Goal: Information Seeking & Learning: Find specific fact

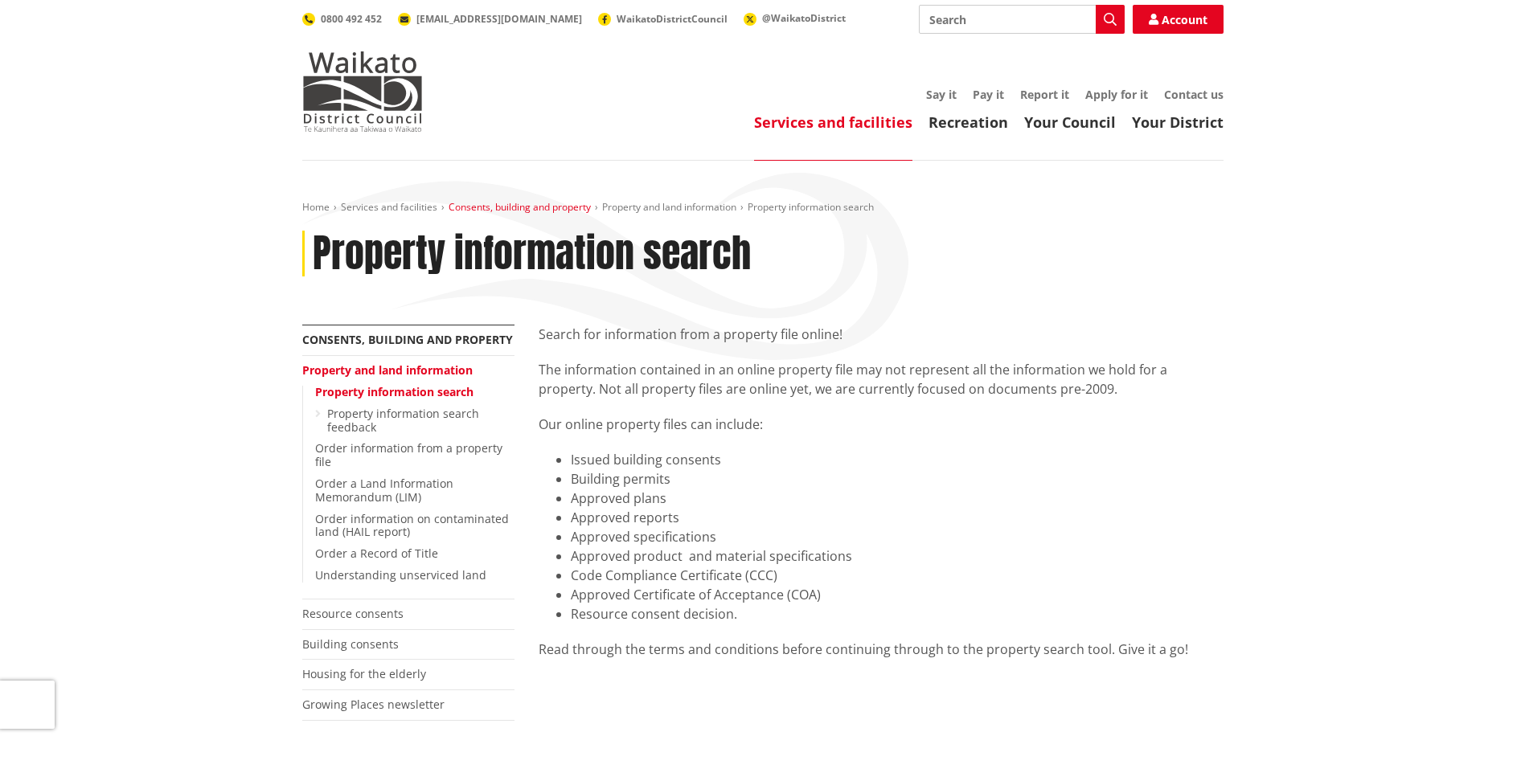
click at [538, 207] on link "Consents, building and property" at bounding box center [519, 207] width 142 height 14
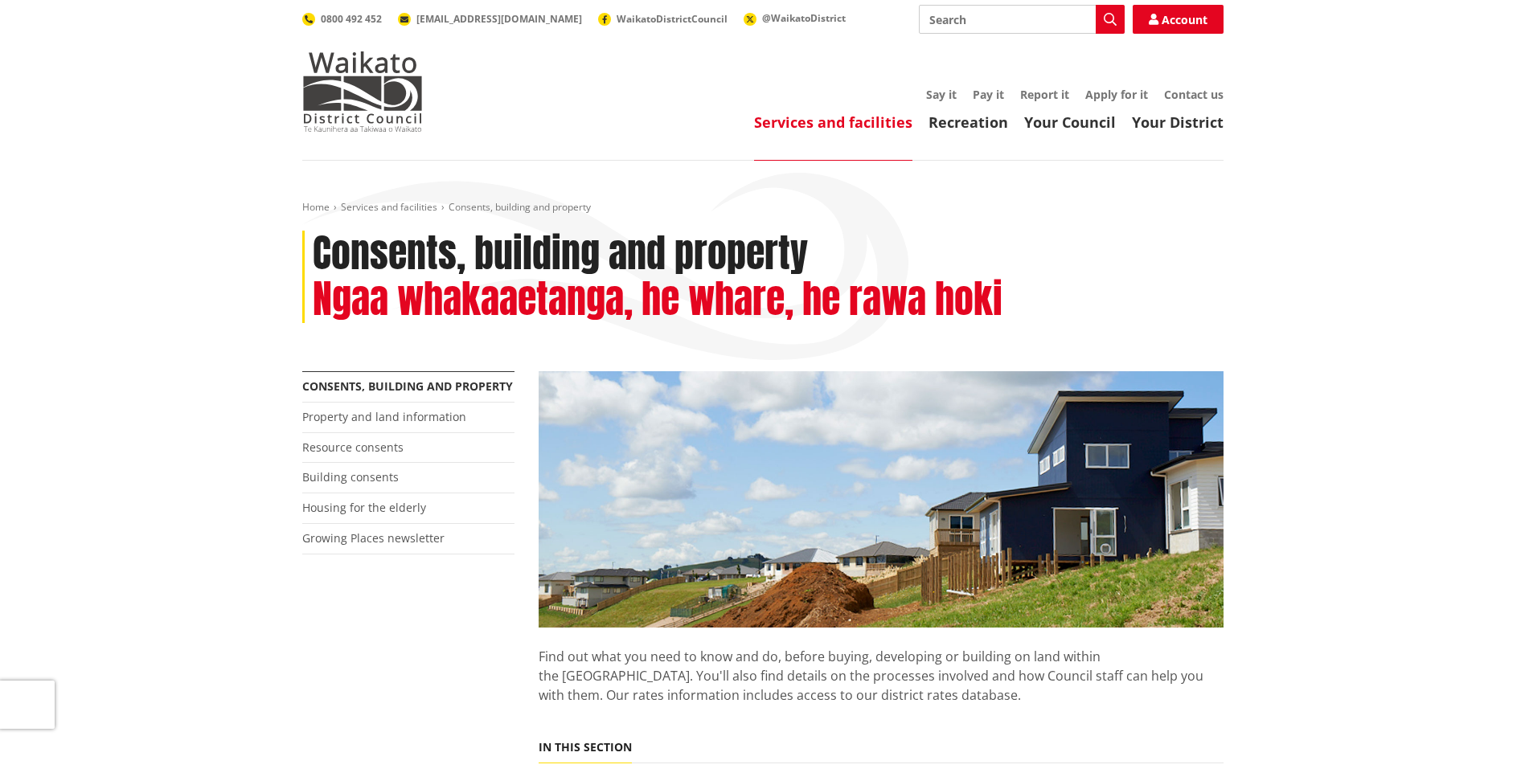
click at [399, 205] on link "Services and facilities" at bounding box center [389, 207] width 96 height 14
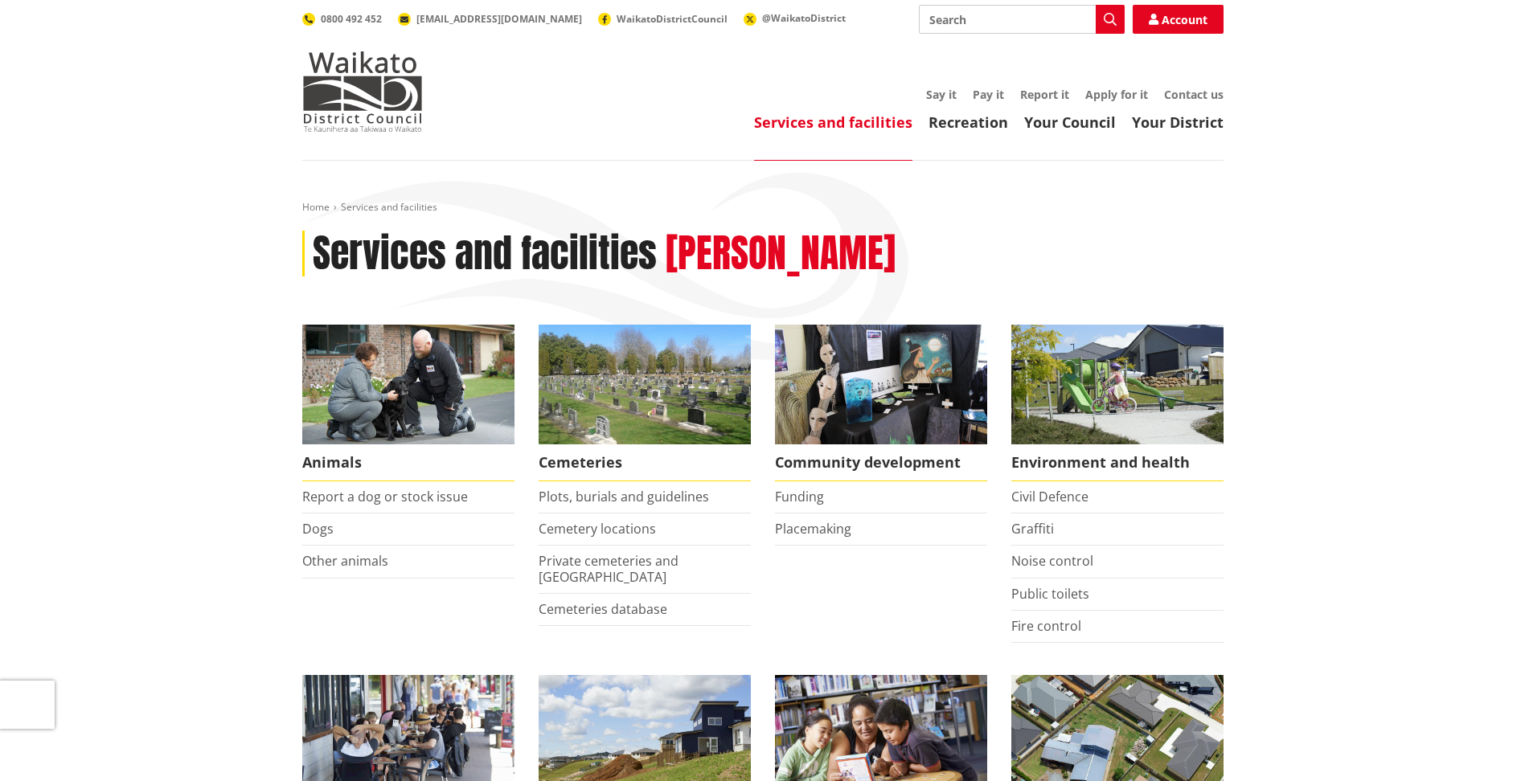
click at [982, 25] on input "Search" at bounding box center [1022, 19] width 206 height 29
type input "rates"
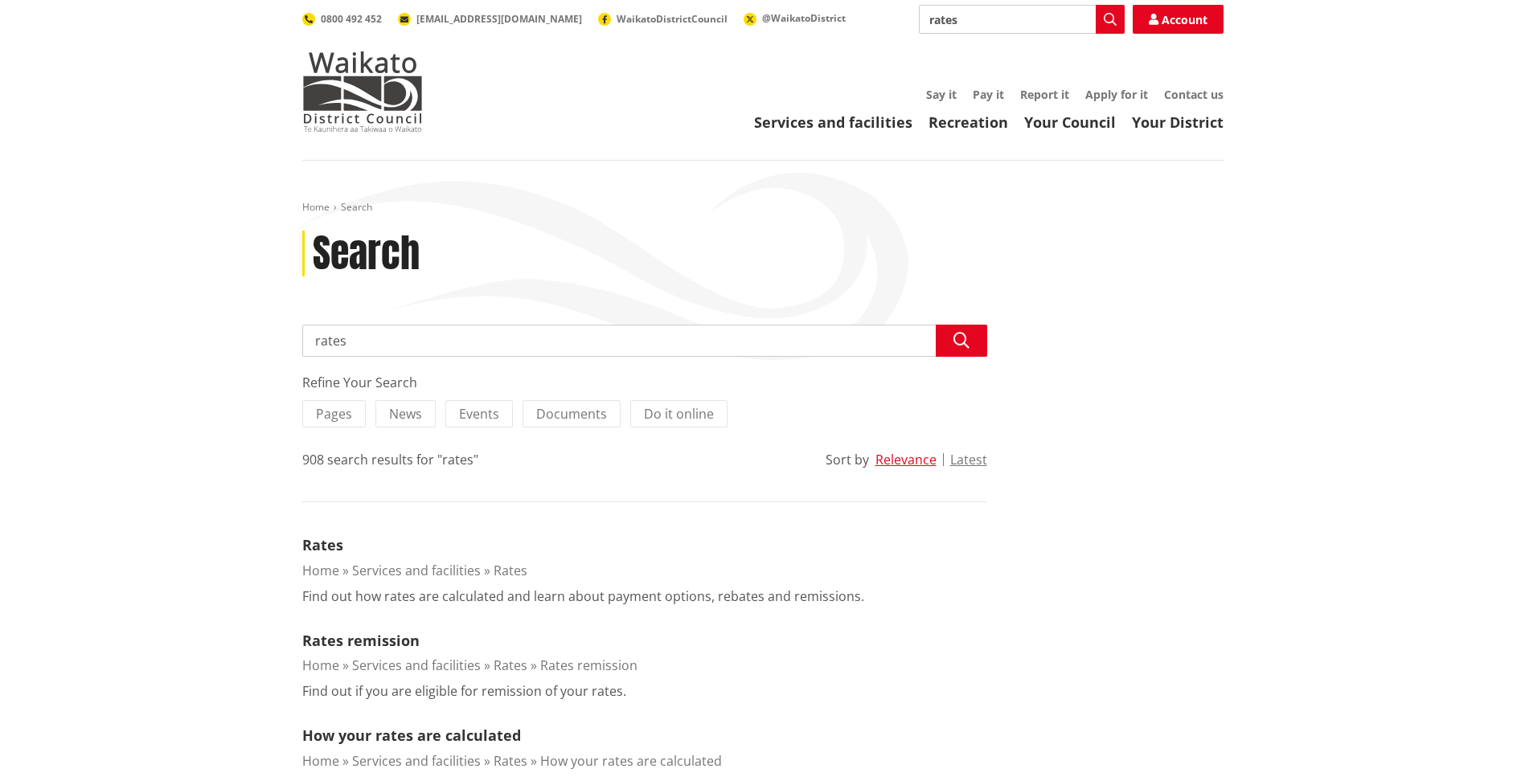
scroll to position [375, 0]
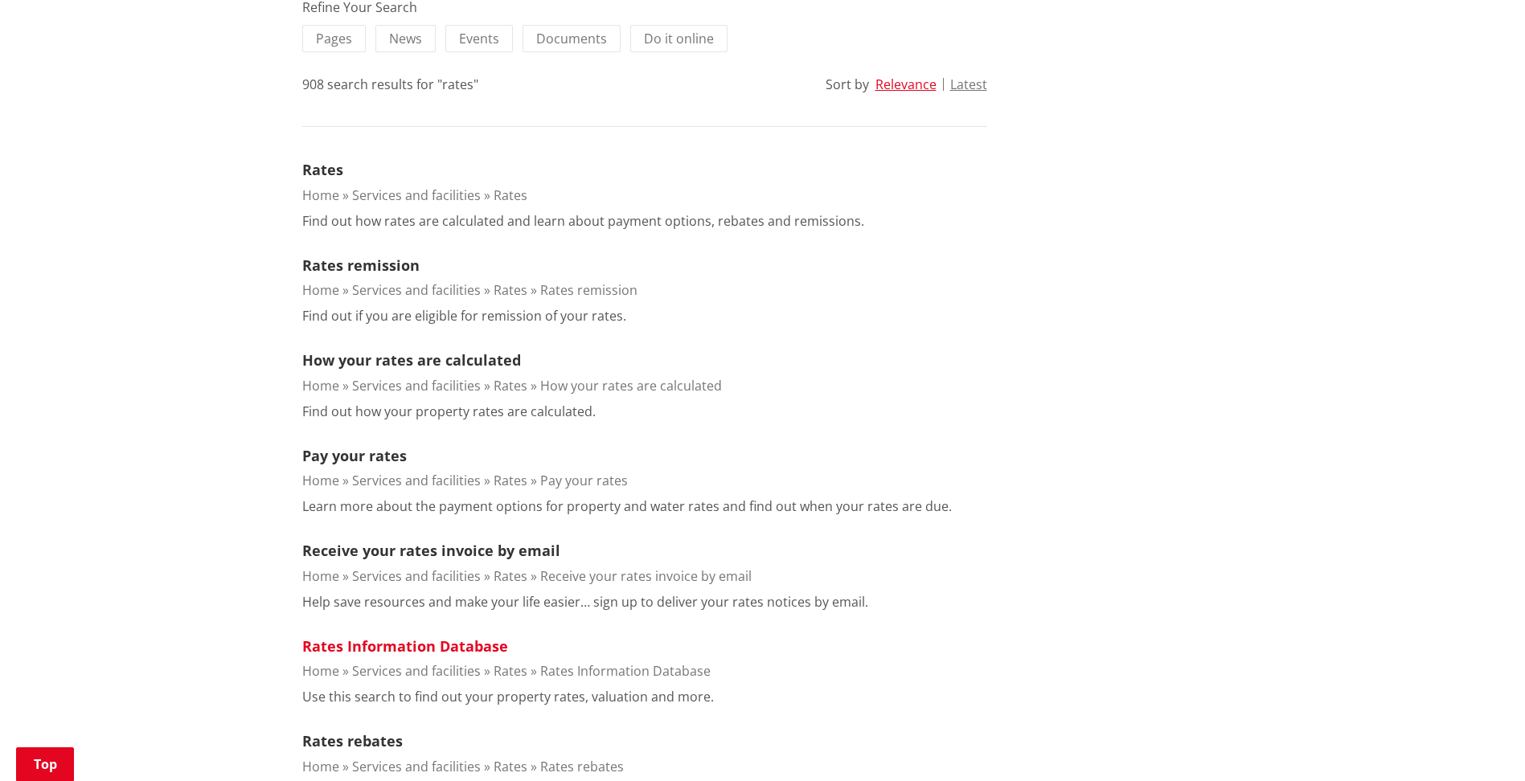
click at [434, 641] on link "Rates Information Database" at bounding box center [405, 646] width 206 height 19
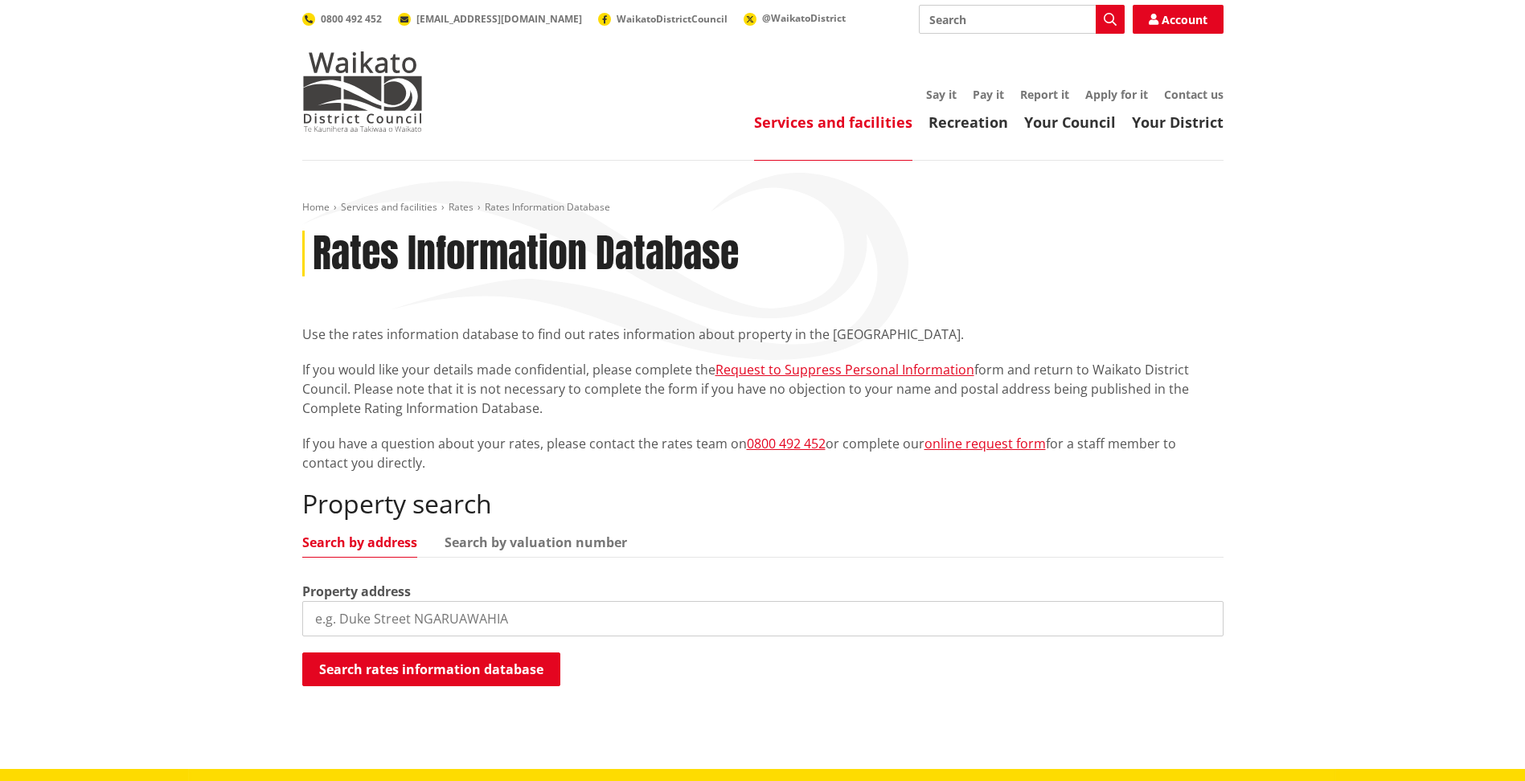
click at [563, 604] on input "search" at bounding box center [762, 618] width 921 height 35
type input "25 Awatea"
click at [506, 673] on button "Search rates information database" at bounding box center [431, 670] width 258 height 34
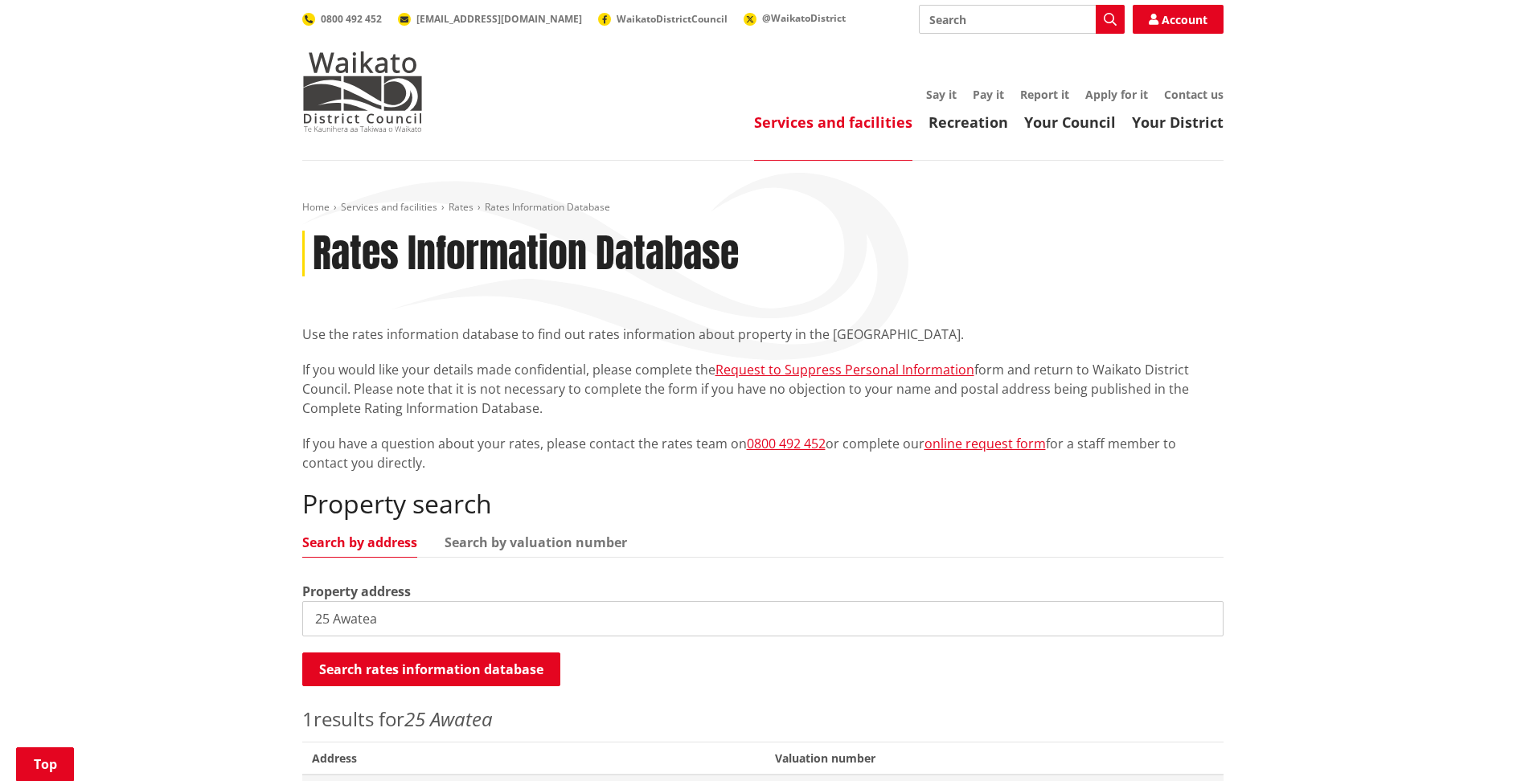
scroll to position [375, 0]
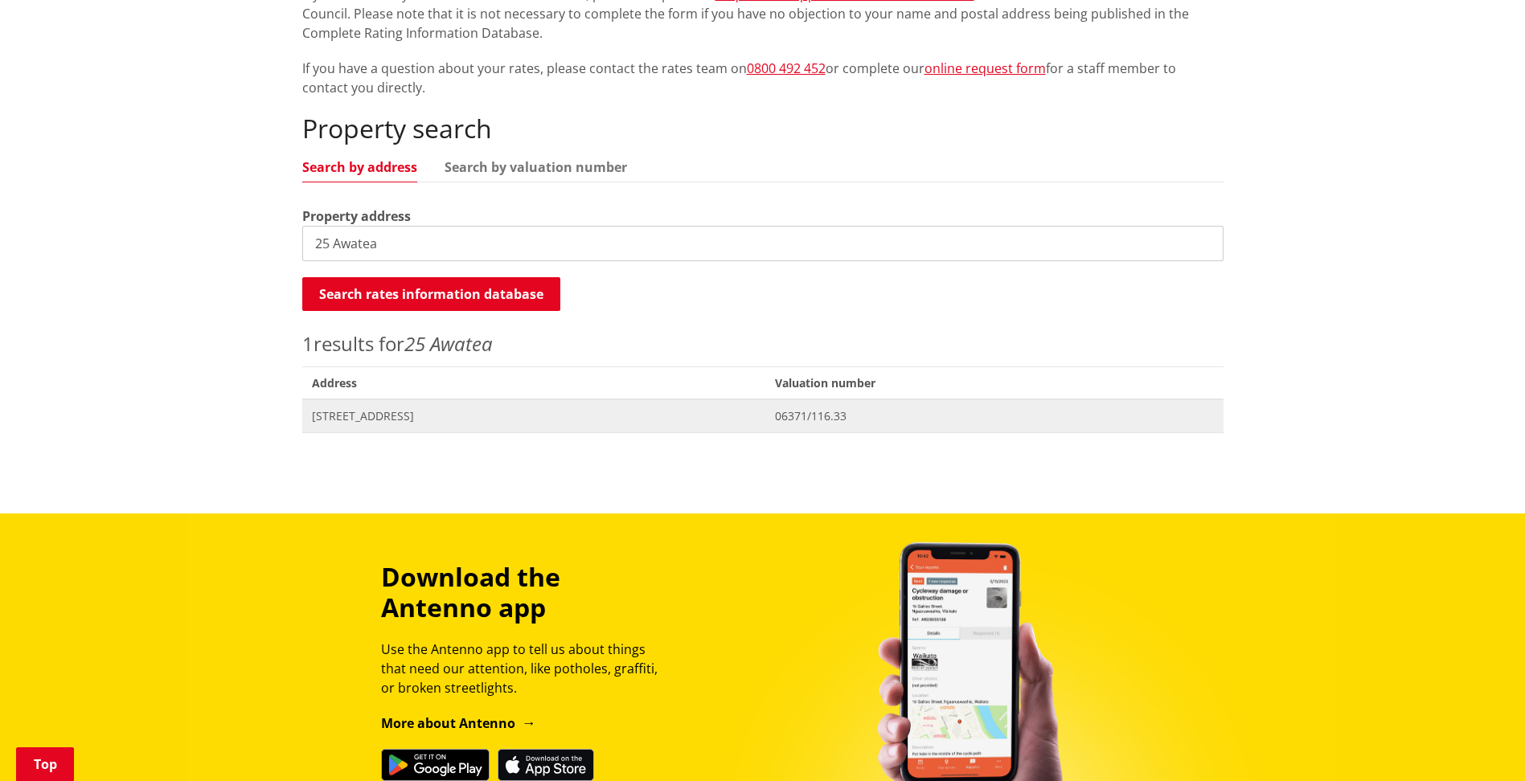
click at [335, 413] on span "[STREET_ADDRESS]" at bounding box center [534, 416] width 444 height 16
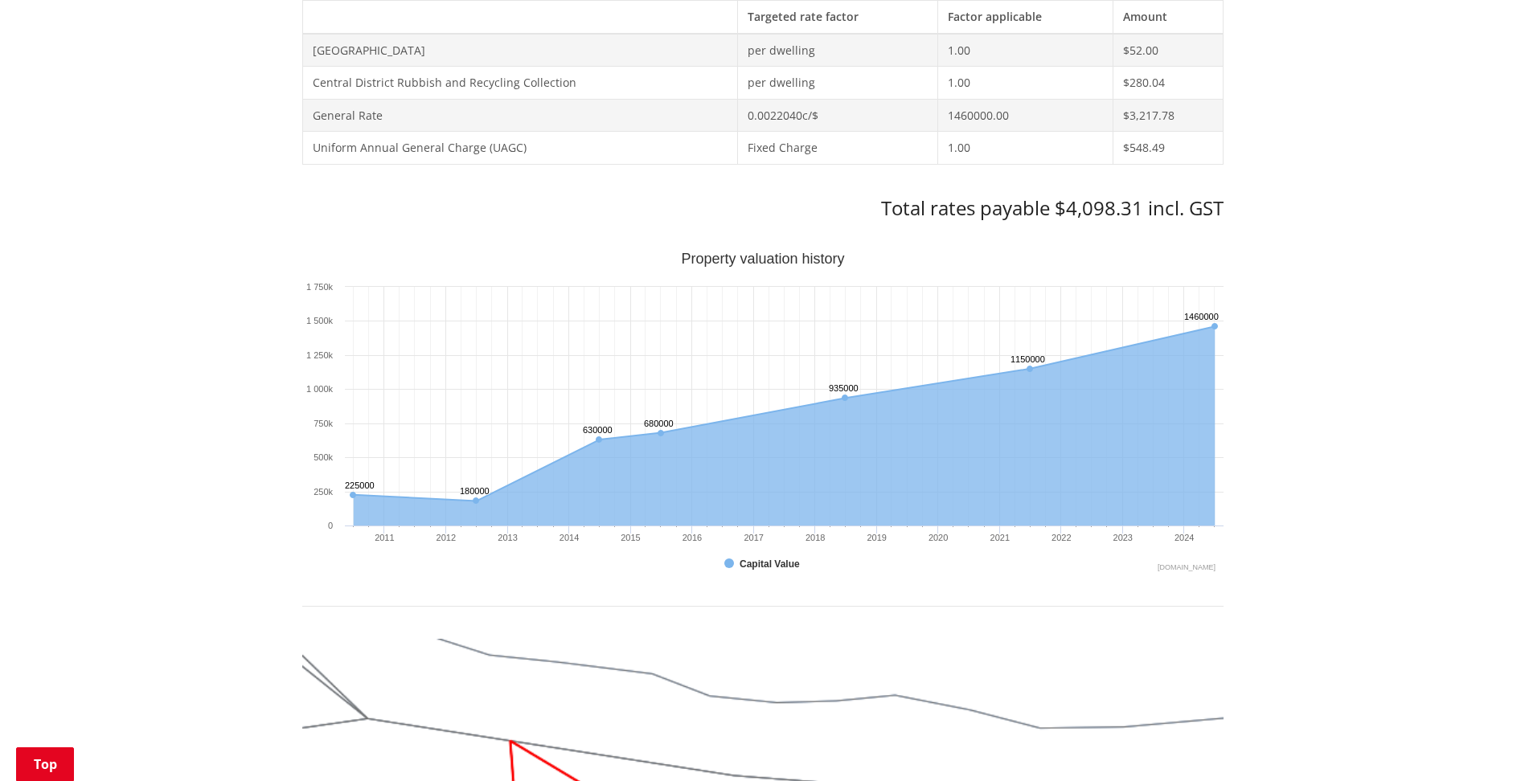
scroll to position [375, 0]
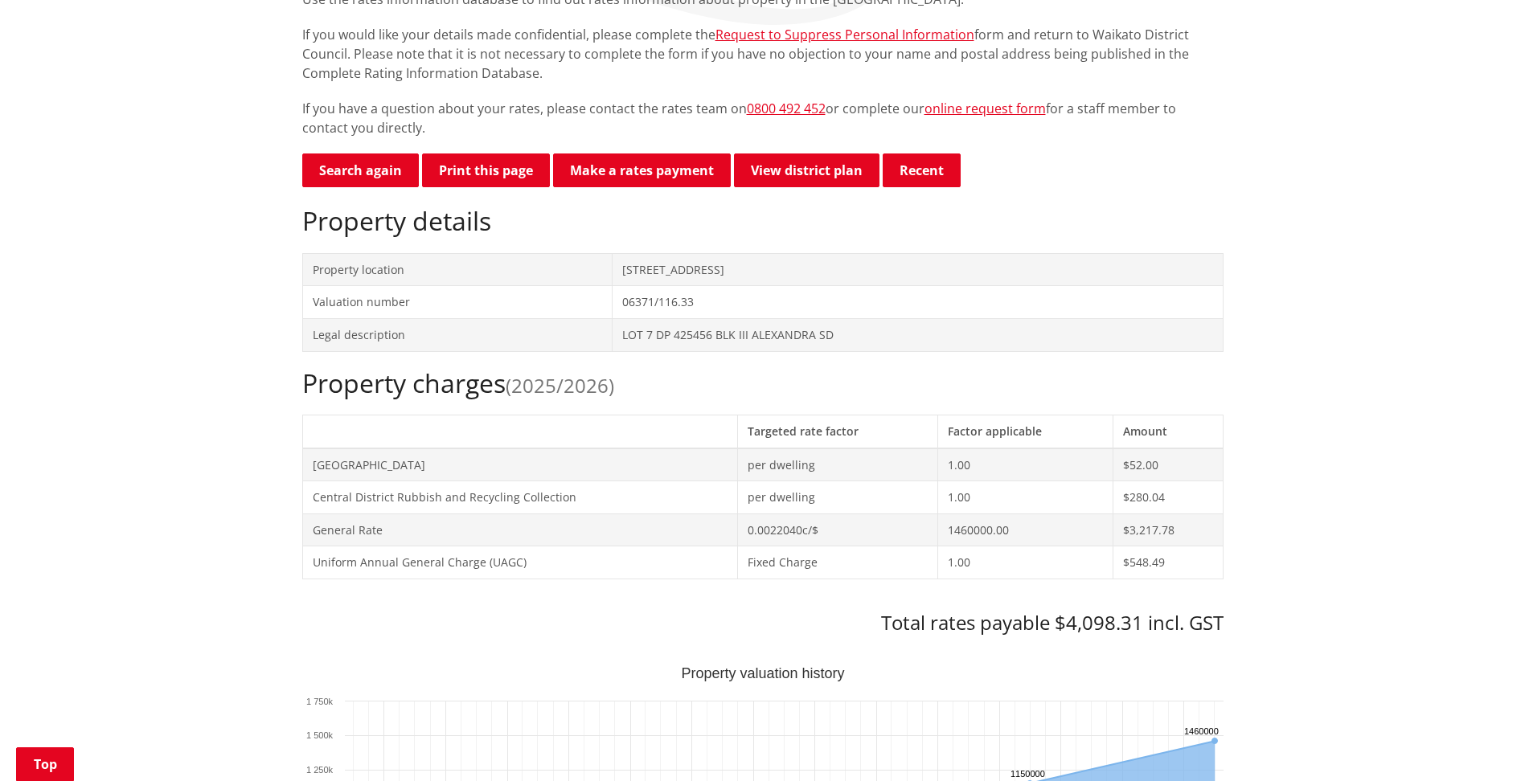
scroll to position [0, 0]
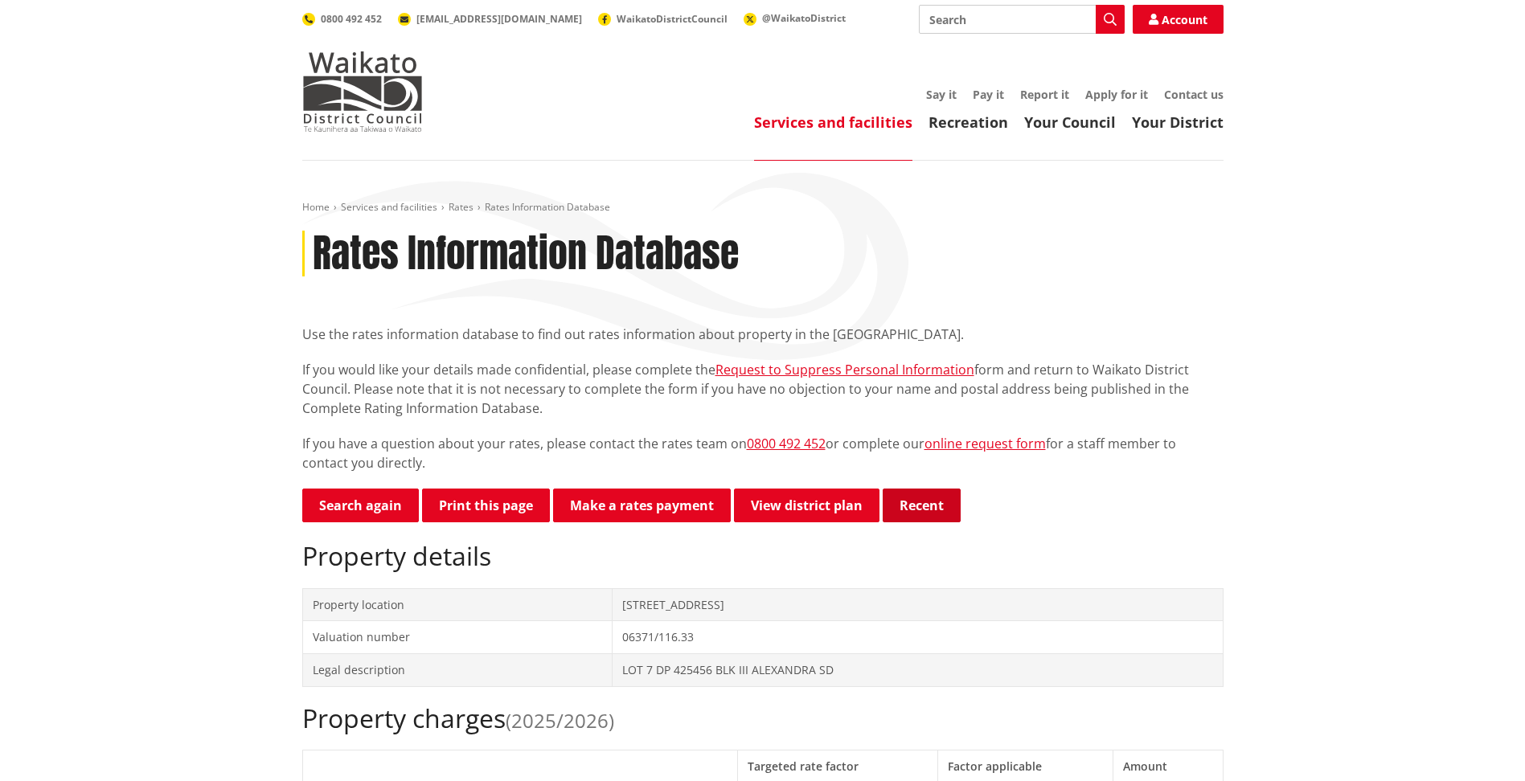
click at [923, 506] on button "Recent" at bounding box center [921, 506] width 78 height 34
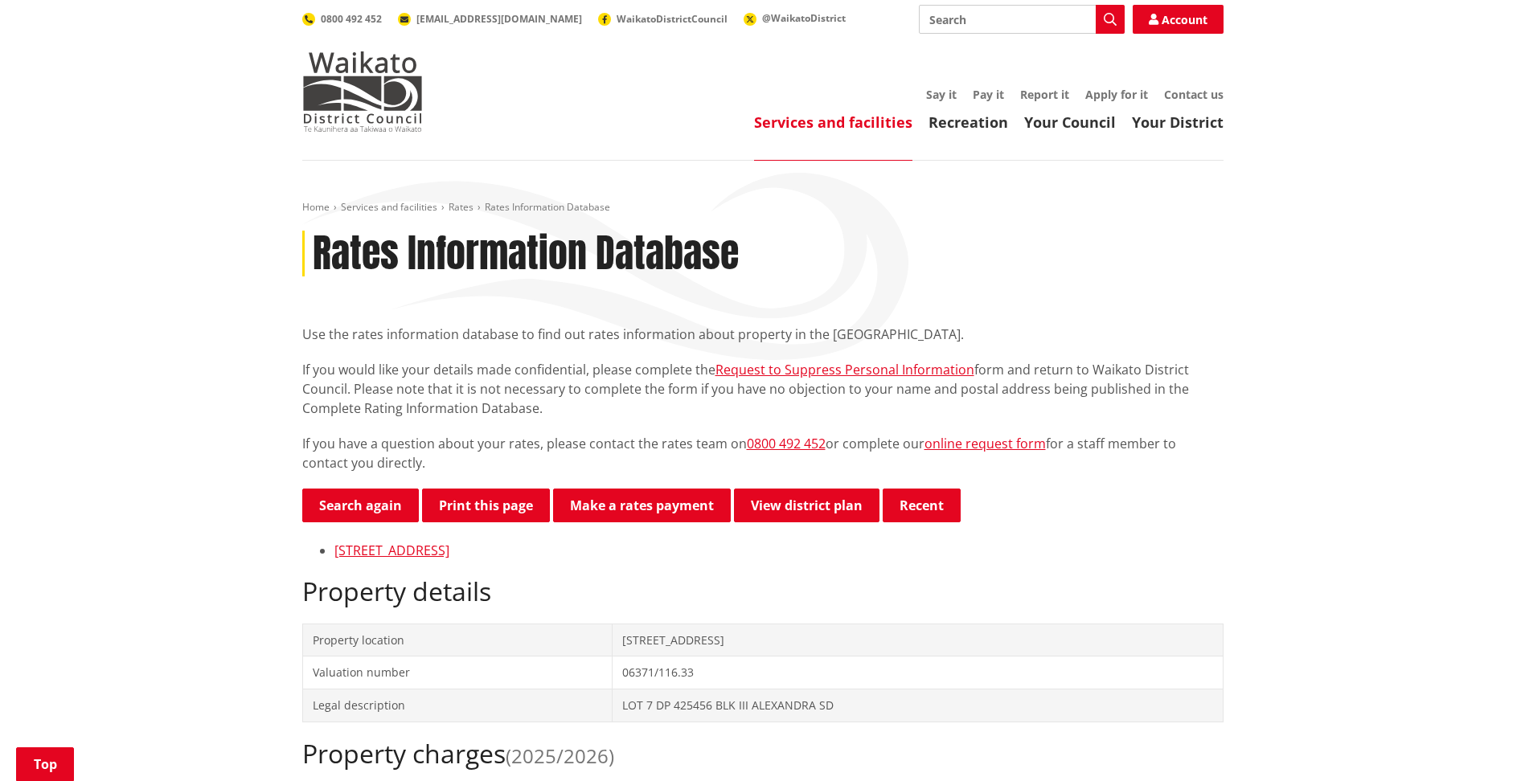
scroll to position [375, 0]
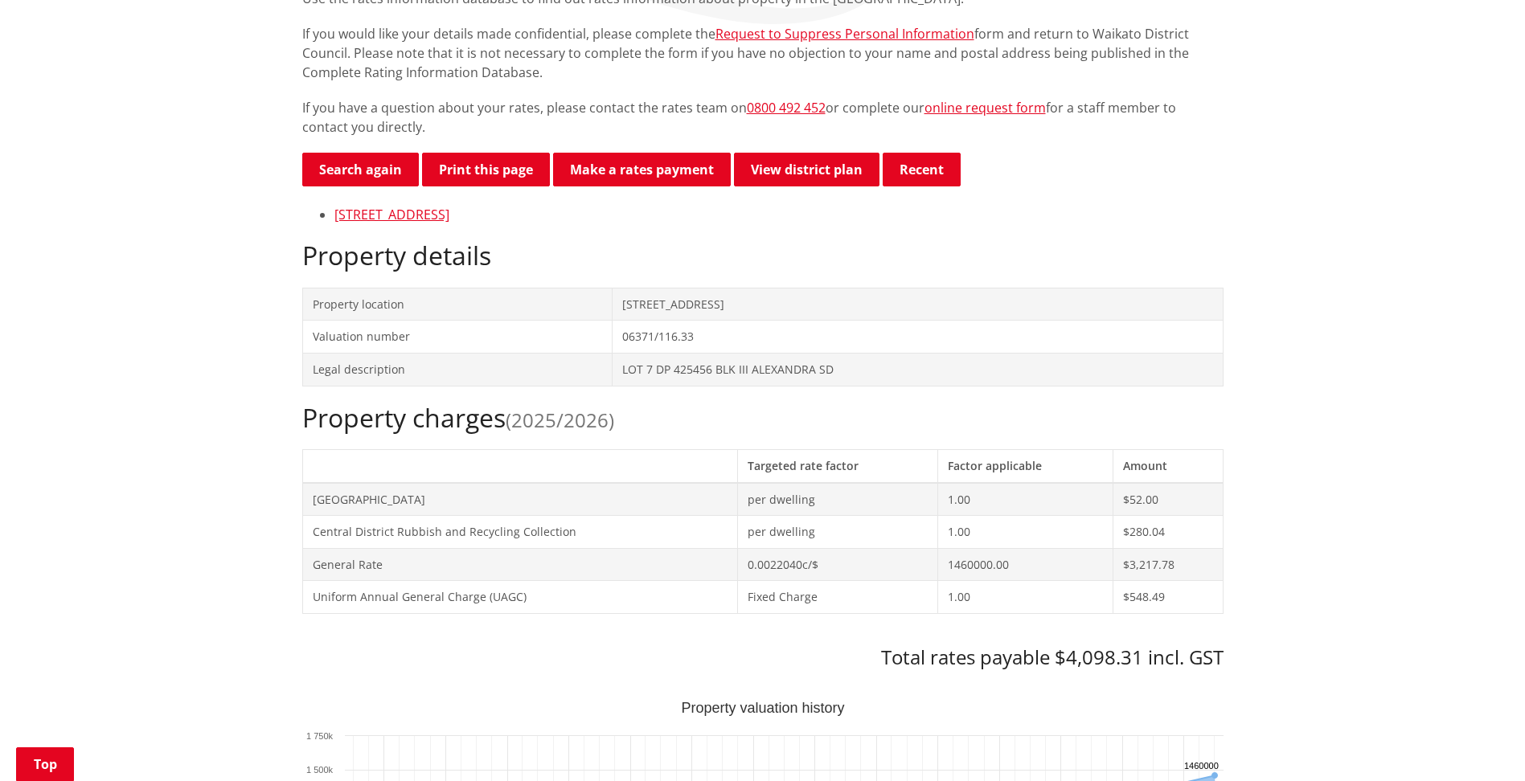
scroll to position [358, 0]
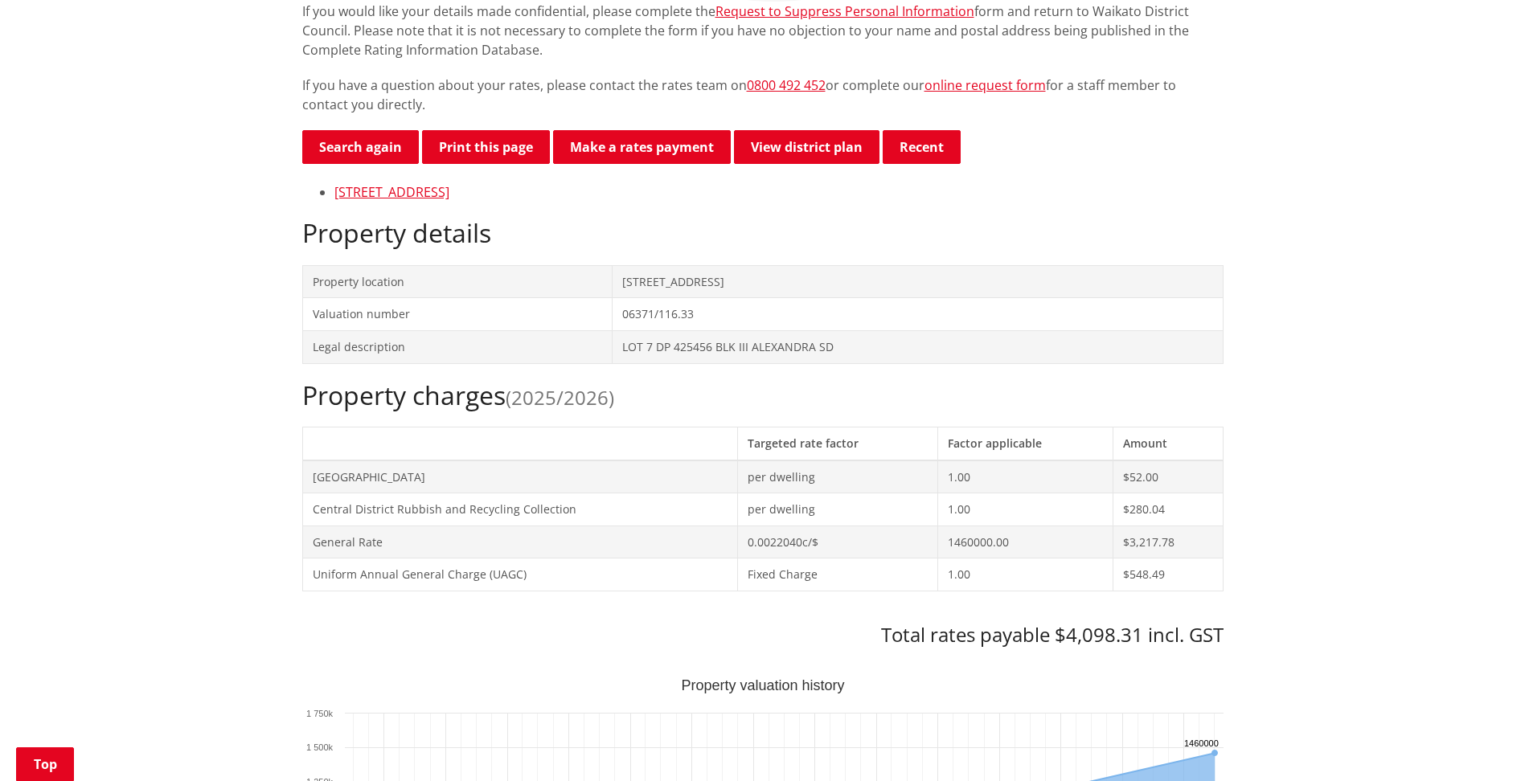
click at [1184, 412] on div "Property charges (2025/2026) Targeted rate factor Factor applicable Amount What…" at bounding box center [762, 513] width 921 height 267
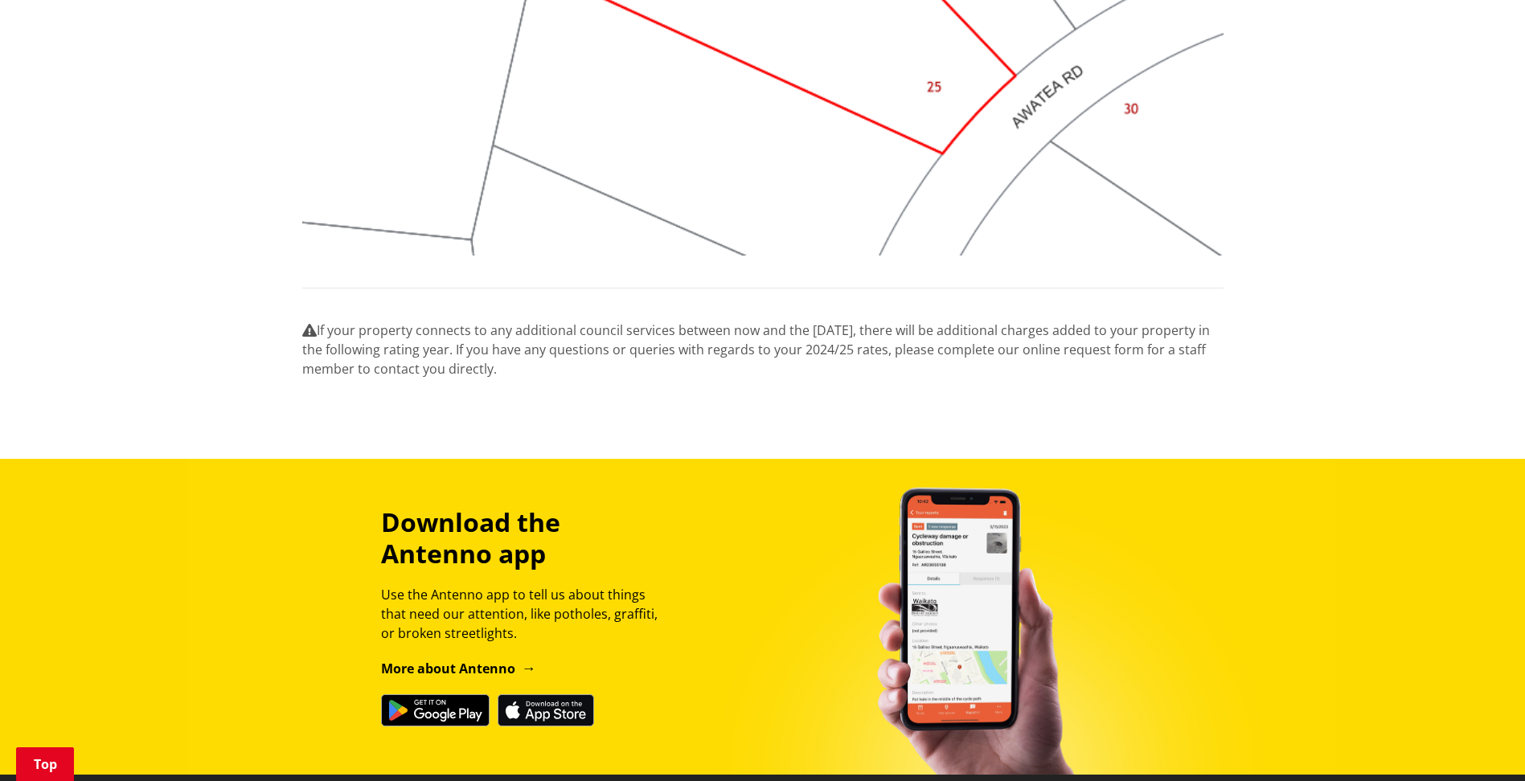
scroll to position [0, 0]
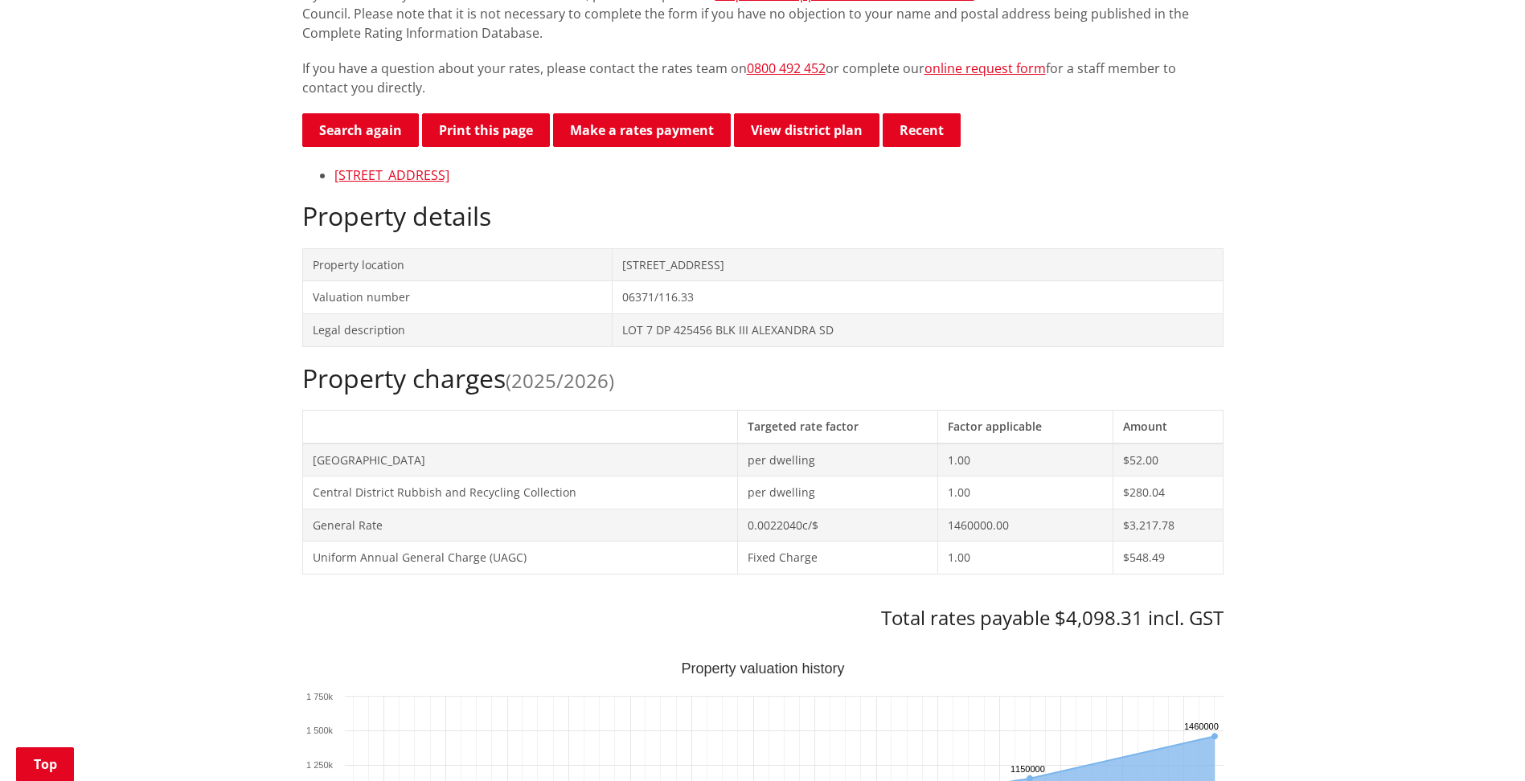
click at [579, 388] on span "(2025/2026)" at bounding box center [560, 380] width 108 height 27
click at [614, 385] on span "(2025/2026)" at bounding box center [560, 380] width 108 height 27
drag, startPoint x: 627, startPoint y: 379, endPoint x: 612, endPoint y: 379, distance: 15.3
click at [612, 379] on h2 "Property charges (2025/2026)" at bounding box center [762, 378] width 921 height 31
drag, startPoint x: 612, startPoint y: 379, endPoint x: 580, endPoint y: 386, distance: 32.0
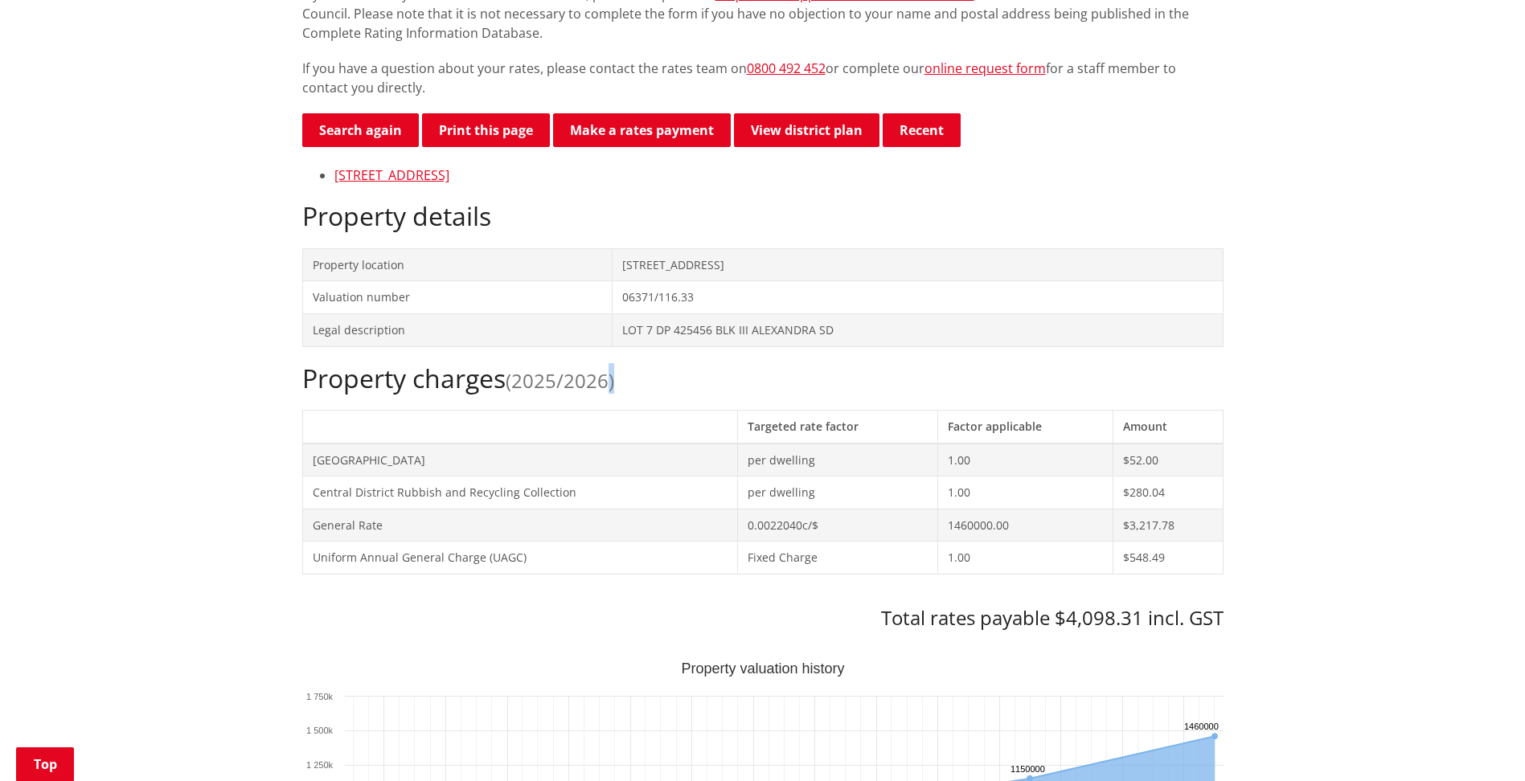
click at [580, 383] on span "(2025/2026)" at bounding box center [560, 380] width 108 height 27
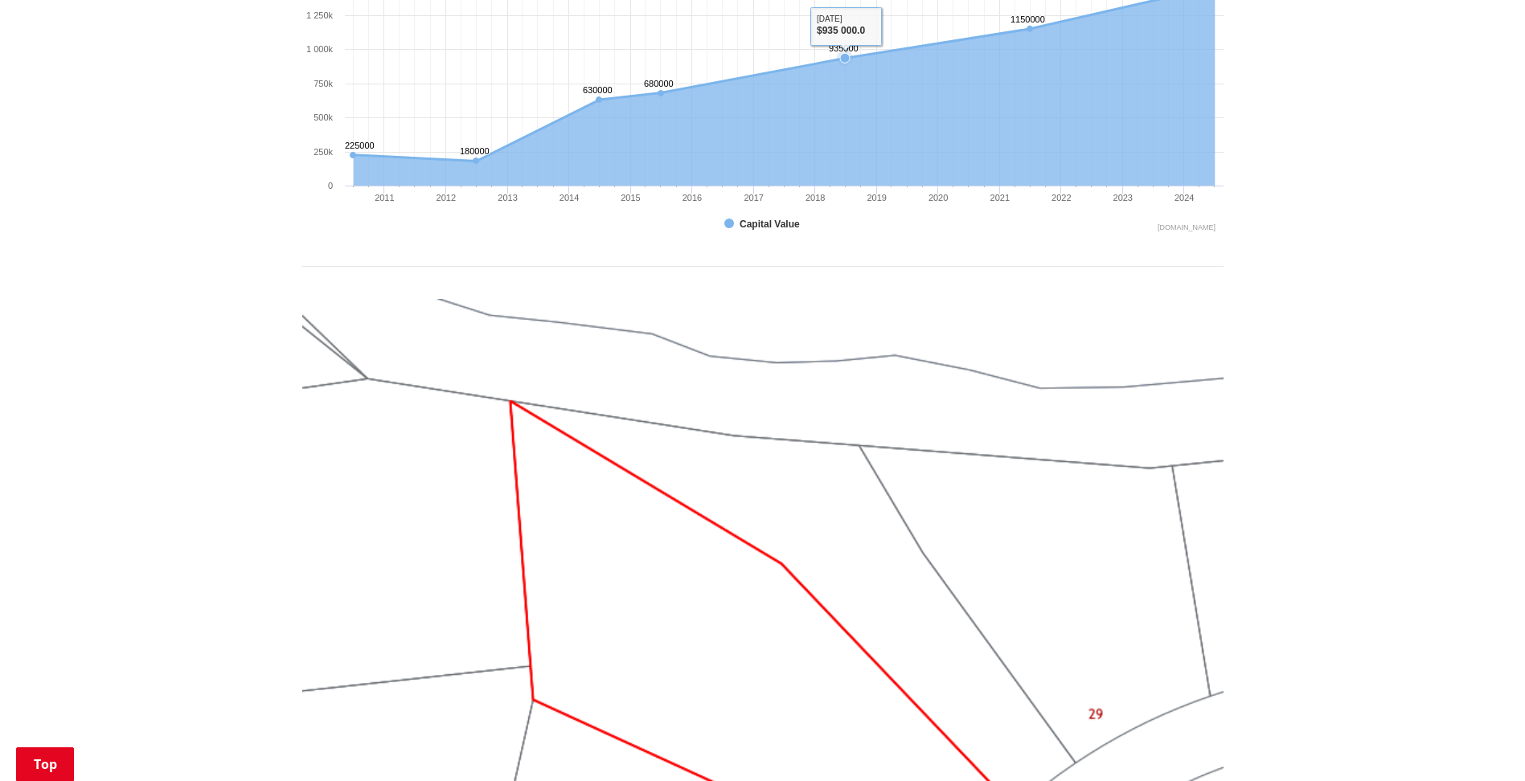
scroll to position [750, 0]
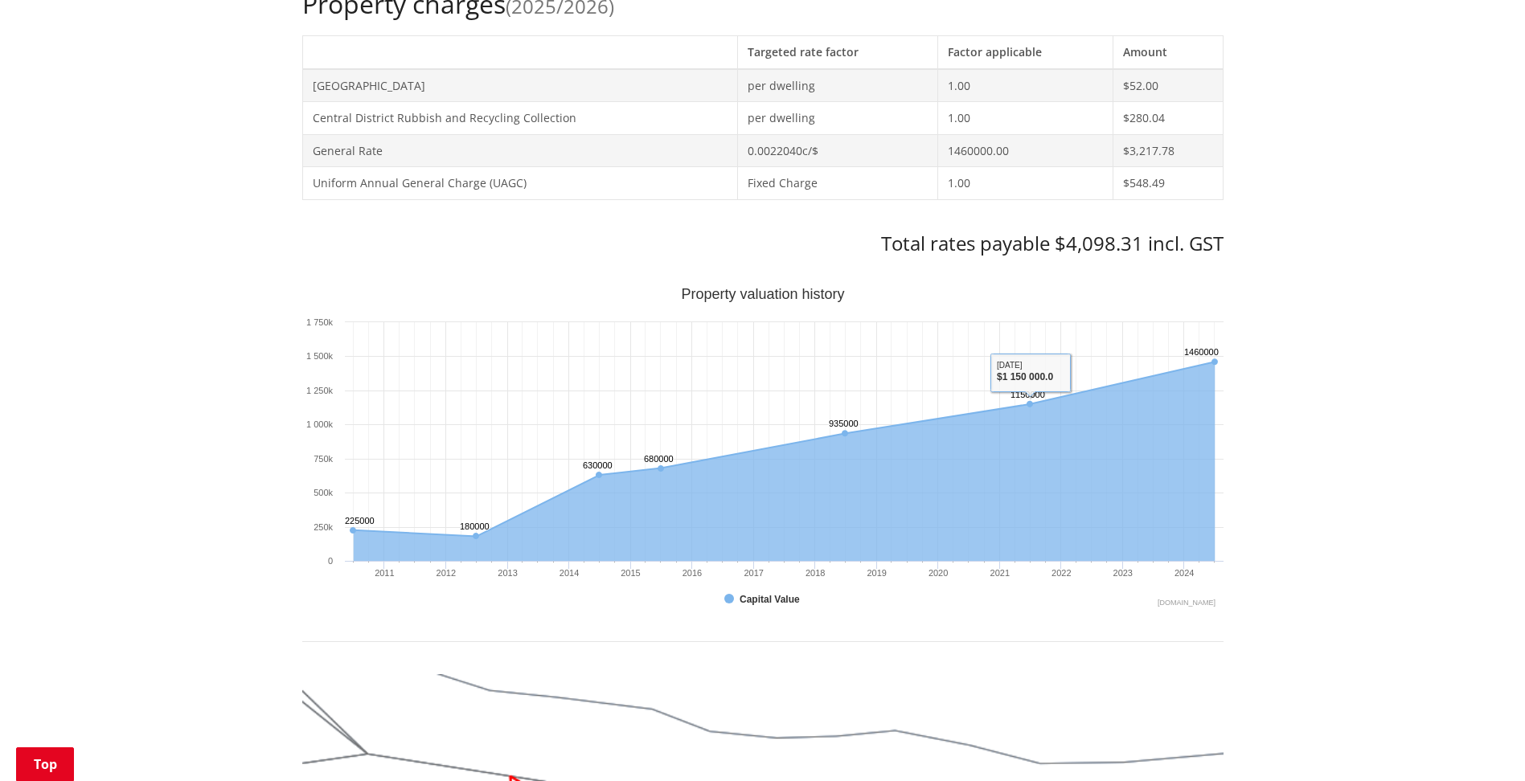
drag, startPoint x: 1296, startPoint y: 240, endPoint x: 1277, endPoint y: 248, distance: 19.8
click at [1297, 240] on div "Home Services and facilities Rates Rates Information Database Rates Information…" at bounding box center [762, 489] width 1525 height 2157
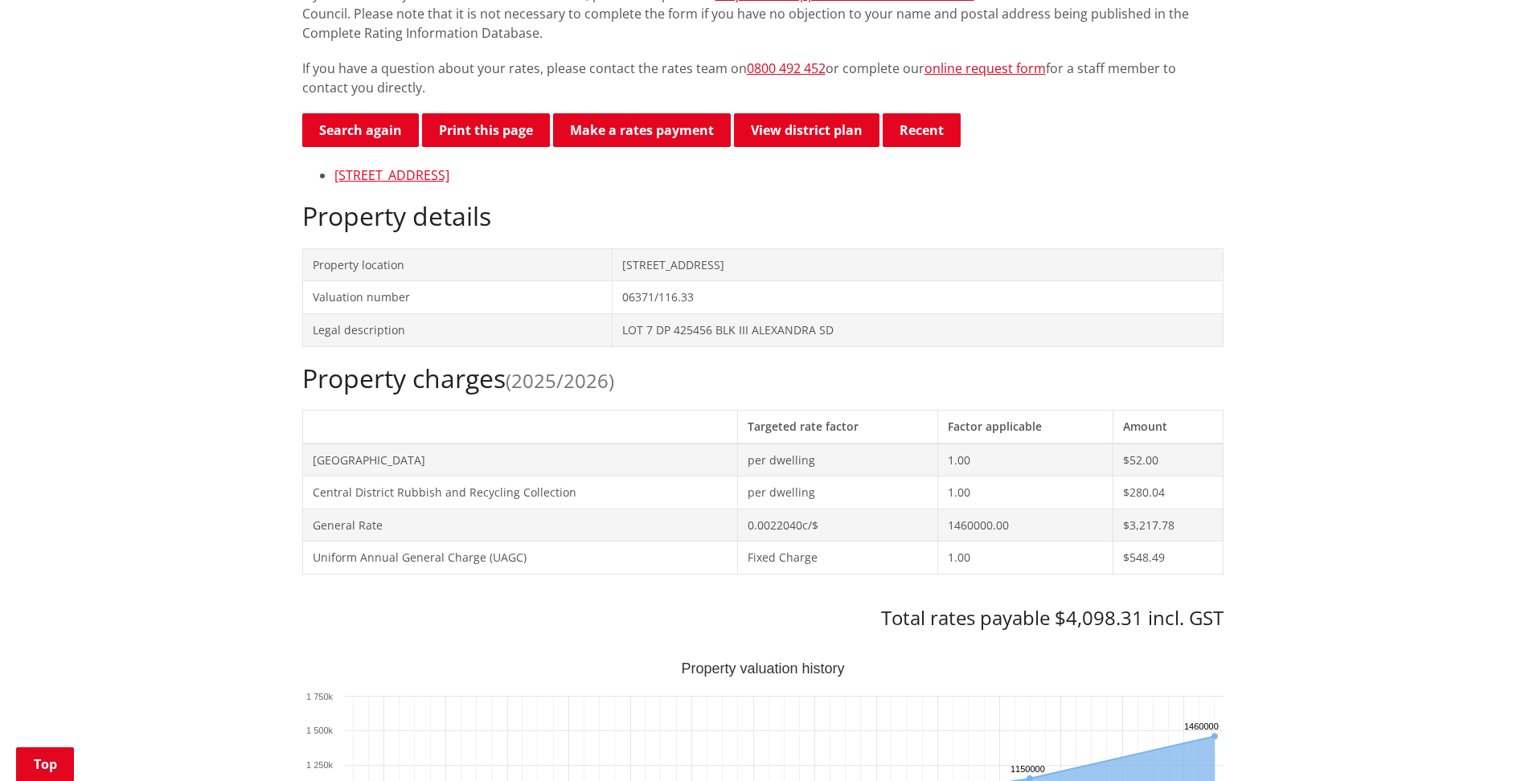
click at [856, 382] on h2 "Property charges (2025/2026)" at bounding box center [762, 378] width 921 height 31
drag, startPoint x: 499, startPoint y: 384, endPoint x: 462, endPoint y: 384, distance: 37.0
click at [497, 384] on h2 "Property charges (2025/2026)" at bounding box center [762, 378] width 921 height 31
click at [354, 394] on h2 "Property charges (2025/2026)" at bounding box center [762, 378] width 921 height 31
click at [352, 390] on h2 "Property charges (2025/2026)" at bounding box center [762, 378] width 921 height 31
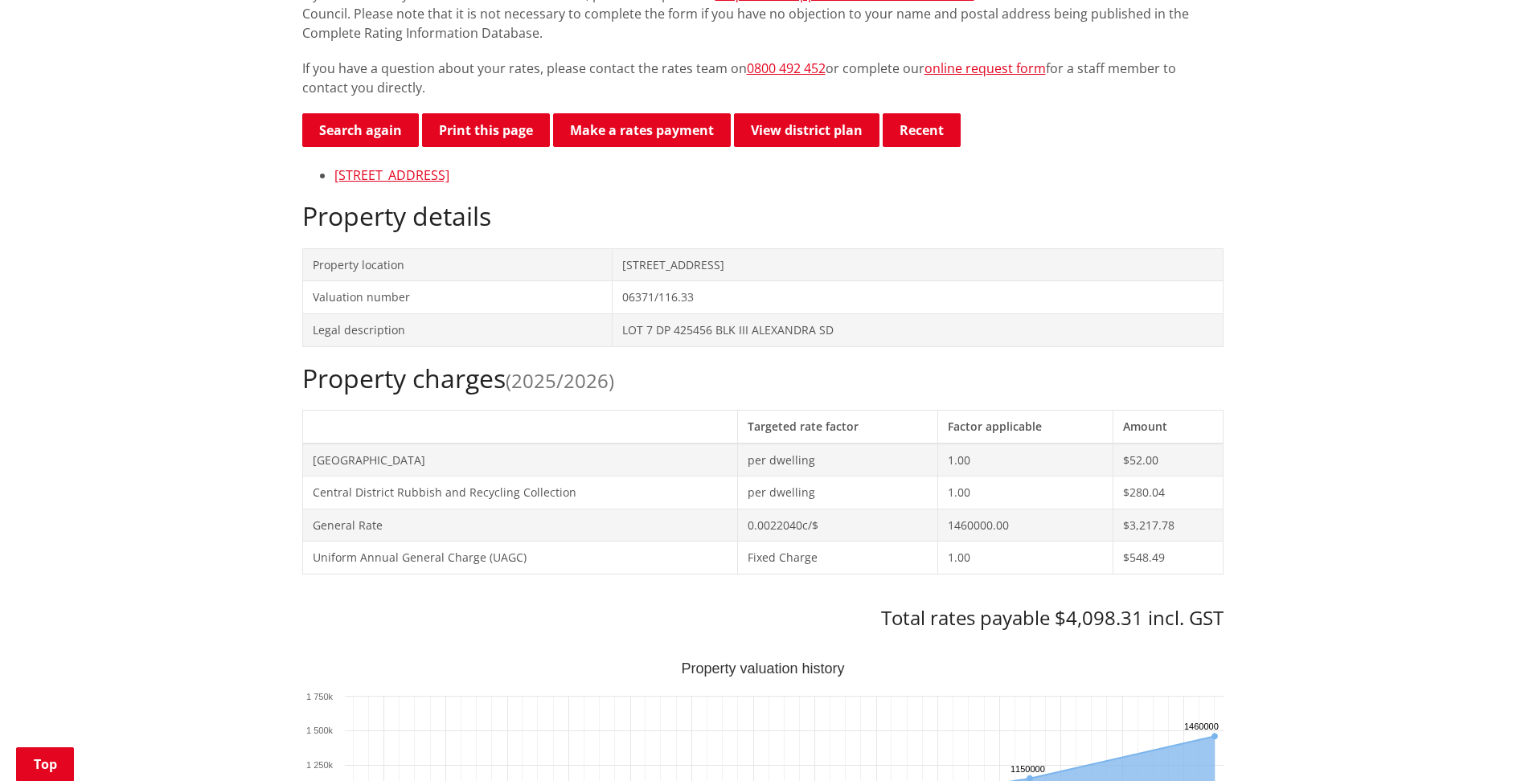
click at [390, 387] on h2 "Property charges (2025/2026)" at bounding box center [762, 378] width 921 height 31
drag, startPoint x: 390, startPoint y: 387, endPoint x: 490, endPoint y: 389, distance: 100.5
click at [490, 389] on h2 "Property charges (2025/2026)" at bounding box center [762, 378] width 921 height 31
drag, startPoint x: 490, startPoint y: 389, endPoint x: 517, endPoint y: 384, distance: 27.0
click at [513, 390] on h2 "Property charges (2025/2026)" at bounding box center [762, 378] width 921 height 31
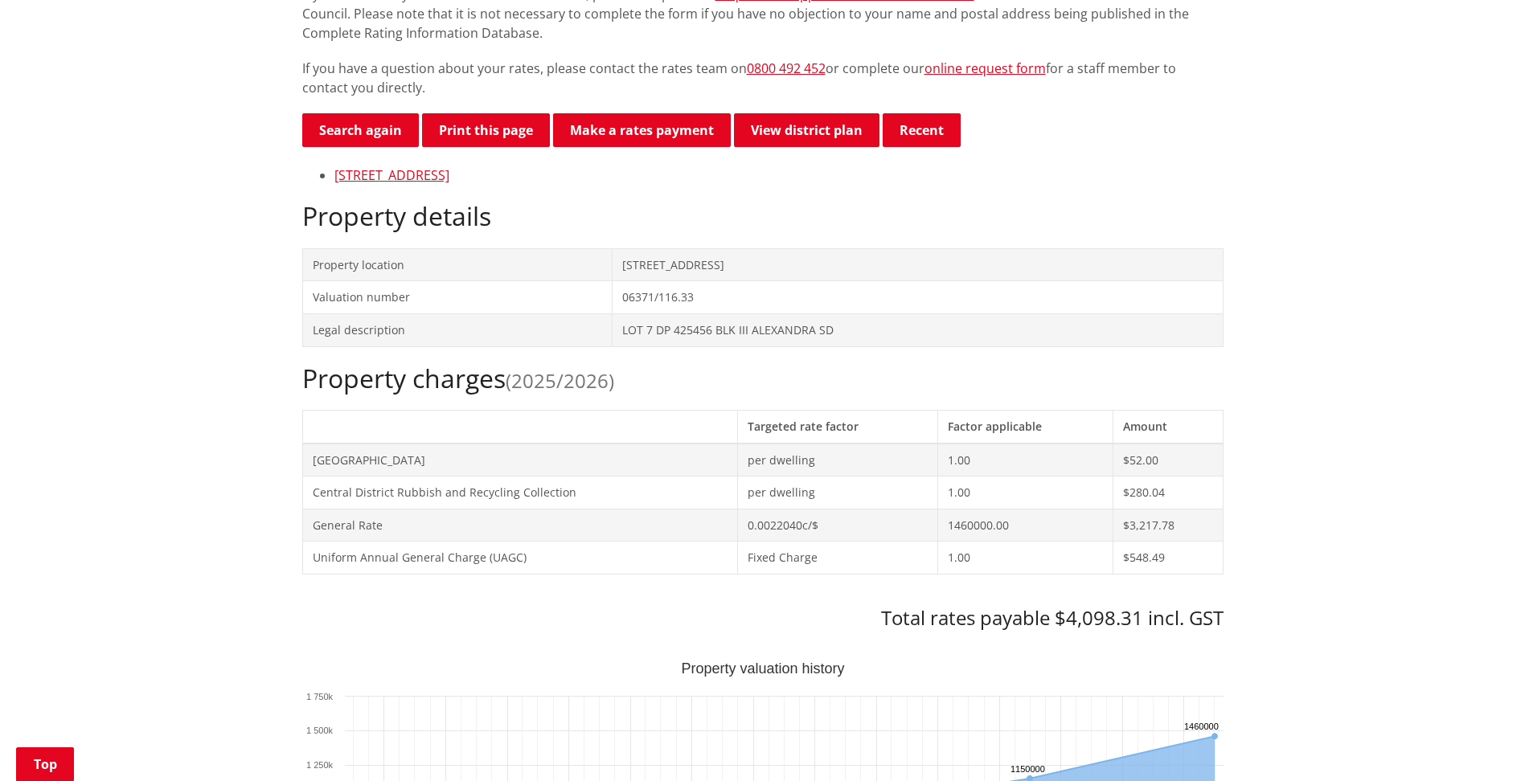
drag, startPoint x: 569, startPoint y: 196, endPoint x: 547, endPoint y: 190, distance: 23.2
click at [449, 172] on link "[STREET_ADDRESS]" at bounding box center [391, 175] width 115 height 18
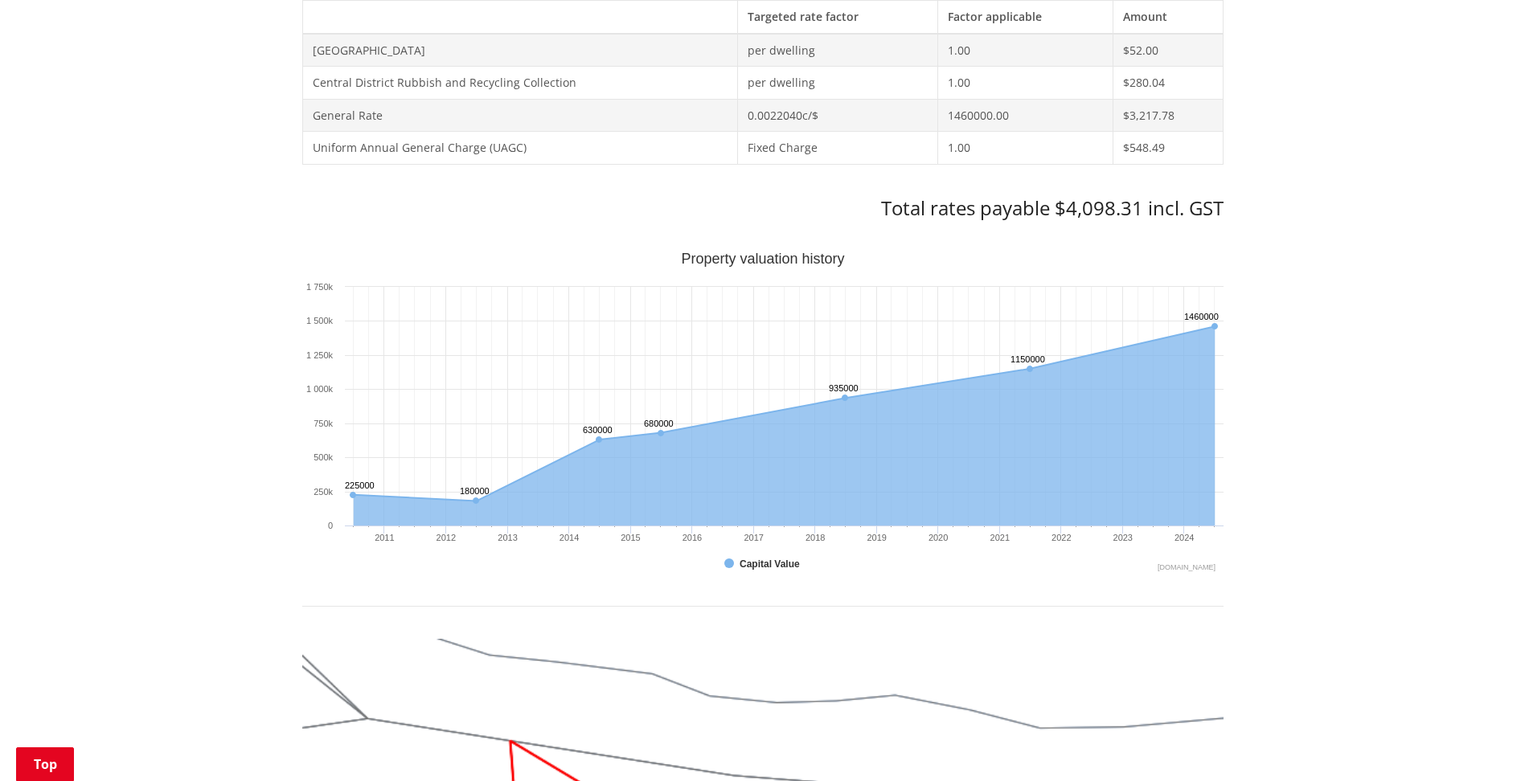
scroll to position [375, 0]
